Goal: Transaction & Acquisition: Book appointment/travel/reservation

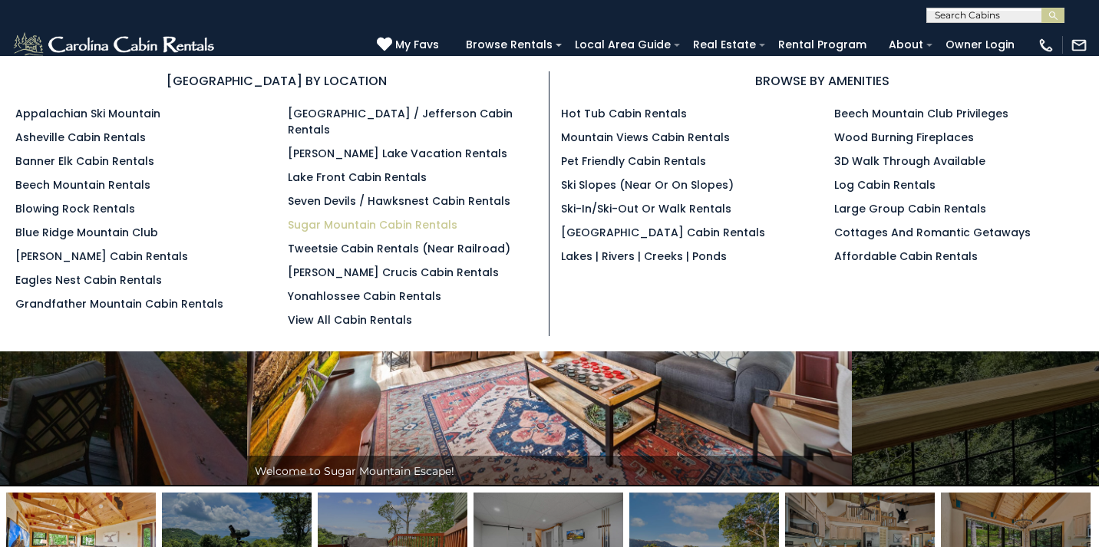
click at [348, 217] on link "Sugar Mountain Cabin Rentals" at bounding box center [373, 224] width 170 height 15
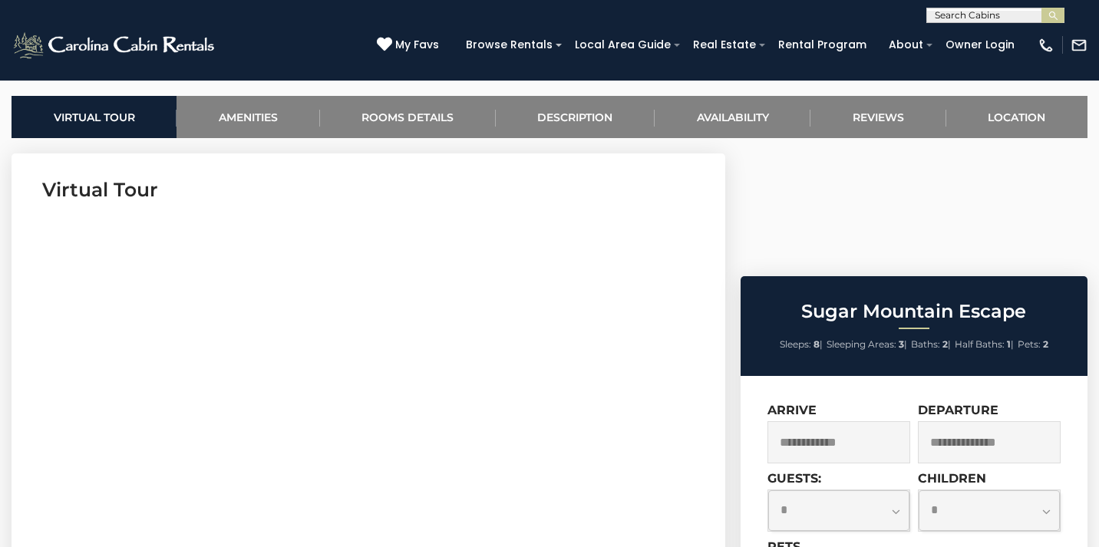
scroll to position [555, 0]
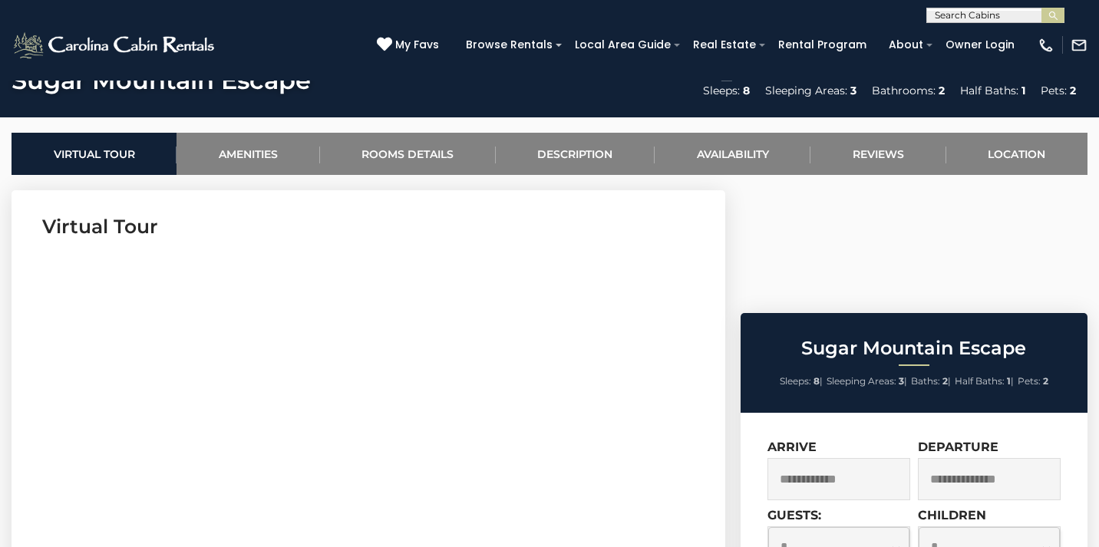
select select "*"
click at [687, 205] on section "Virtual Tour" at bounding box center [369, 424] width 714 height 468
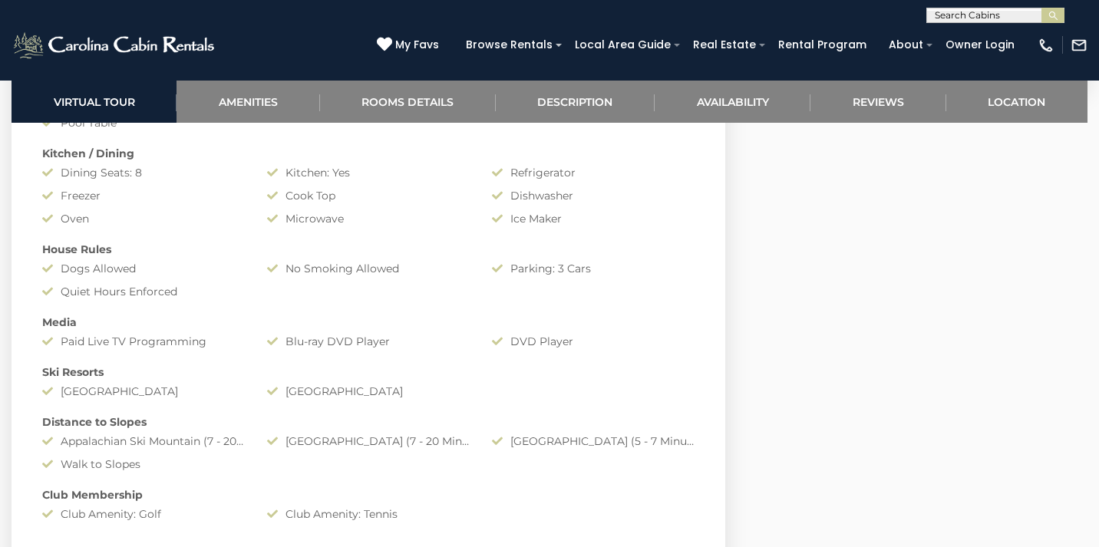
scroll to position [1365, 0]
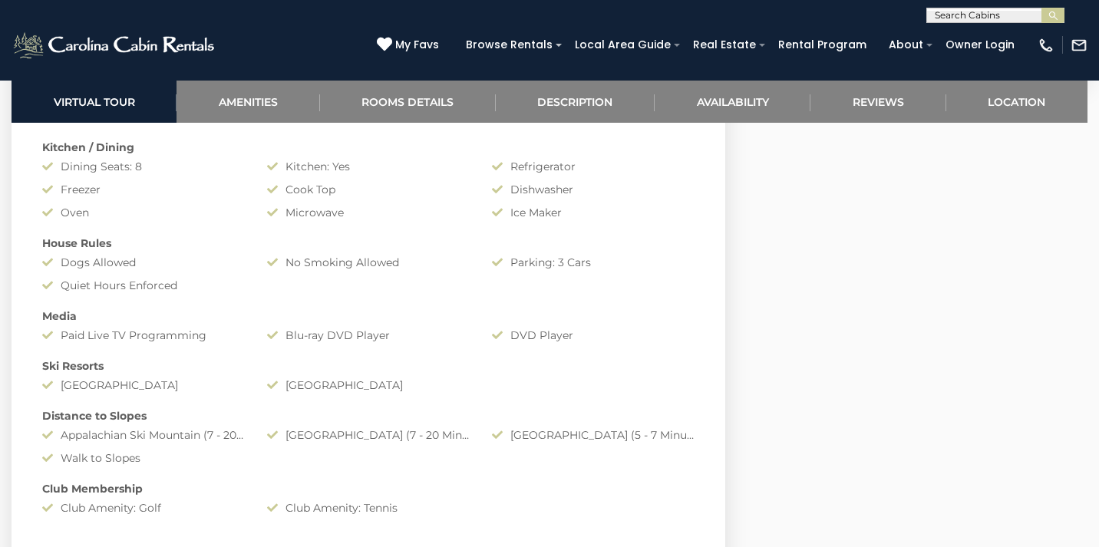
select select "*"
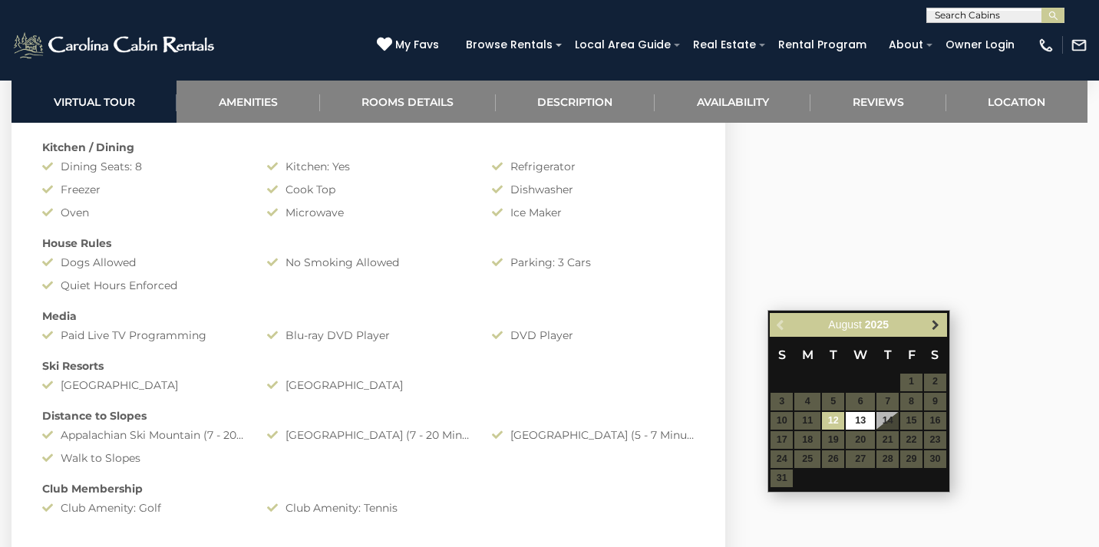
click at [941, 329] on span "Next" at bounding box center [935, 324] width 12 height 12
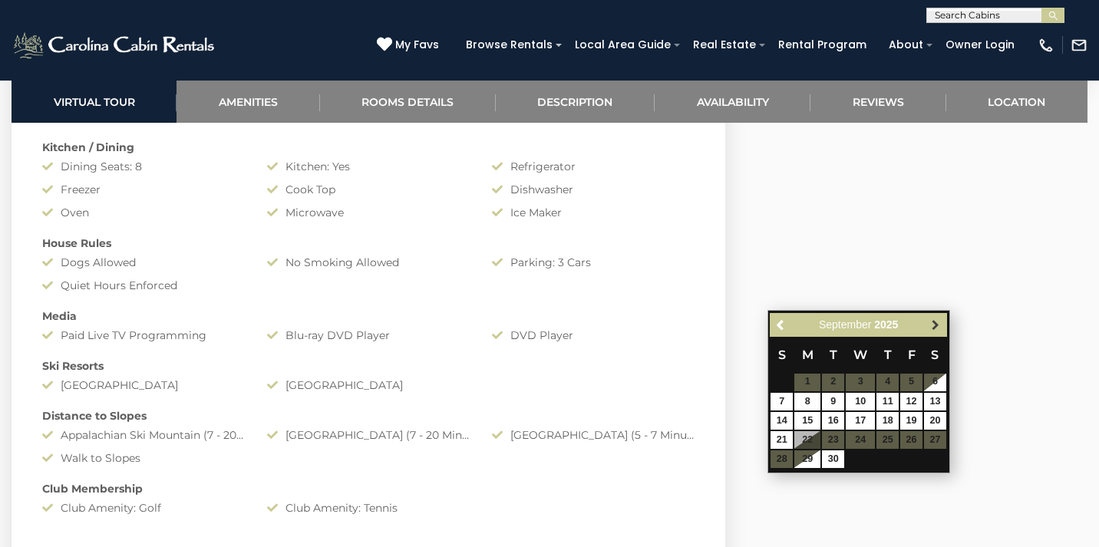
click at [941, 330] on span "Next" at bounding box center [935, 324] width 12 height 12
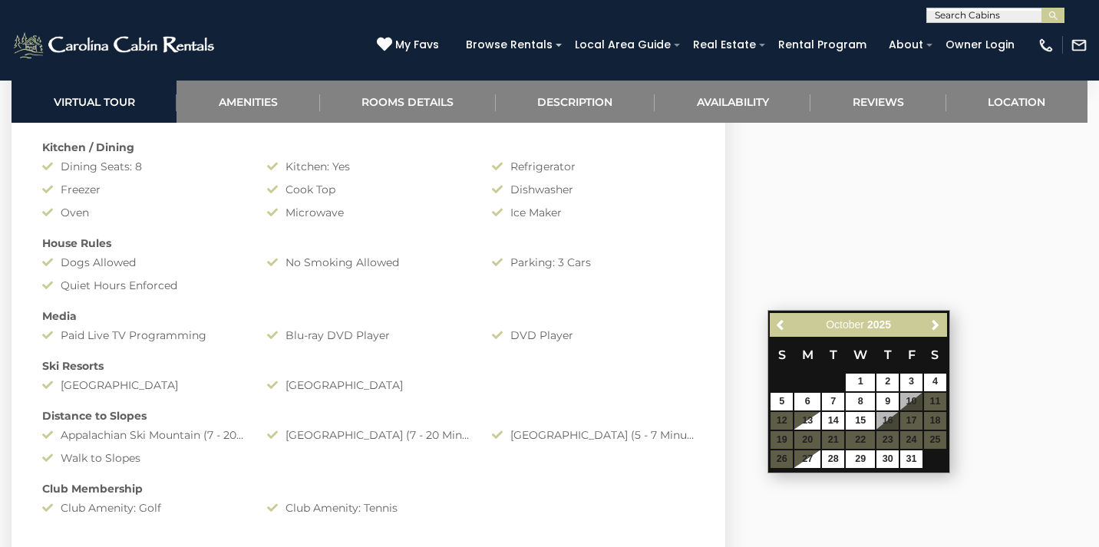
click at [911, 402] on table "S M T W T F S 1 2 3 4 5 6 7 8 9 10 11 12 13 14 15 16 17 18 19 20 21 22 23 24 25…" at bounding box center [858, 403] width 177 height 132
click at [557, 308] on div "Amenities Air Conditioning: Limited (See Description) Heat: Central/ Heat Pump …" at bounding box center [368, 218] width 675 height 610
